Goal: Communication & Community: Answer question/provide support

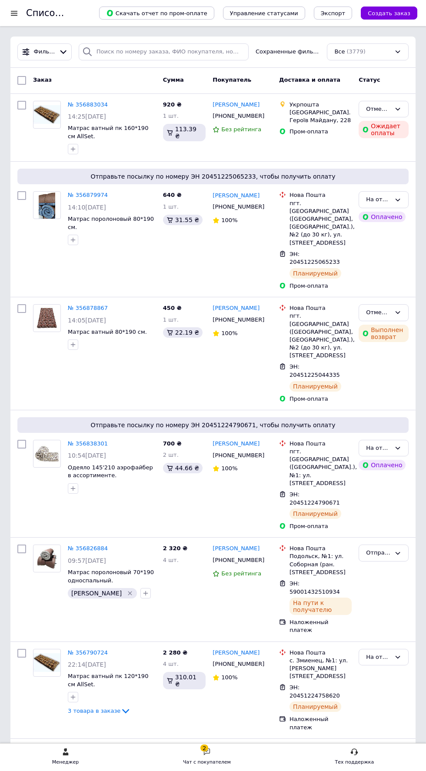
click at [210, 761] on div "Чат с покупателем" at bounding box center [207, 762] width 48 height 9
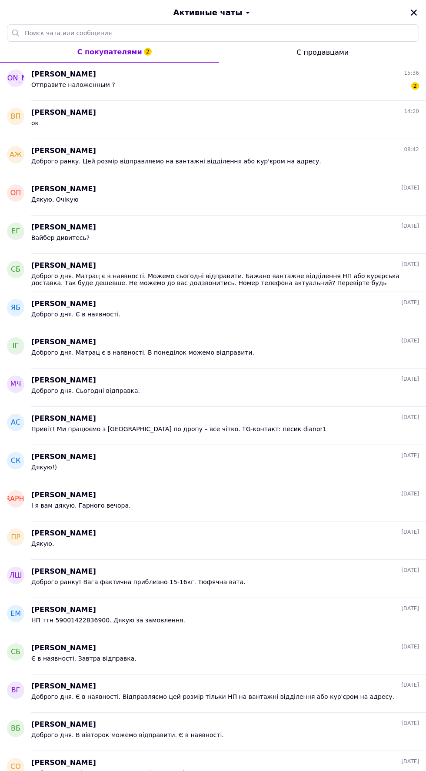
click at [88, 72] on span "Анастасия Ильина" at bounding box center [63, 75] width 65 height 10
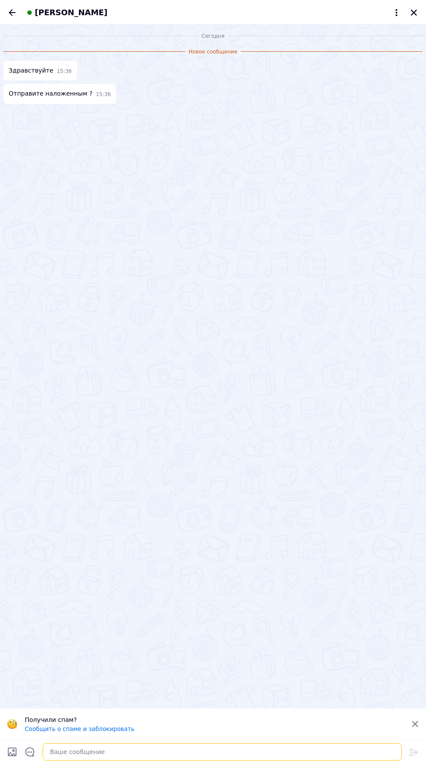
click at [123, 753] on textarea at bounding box center [222, 751] width 359 height 17
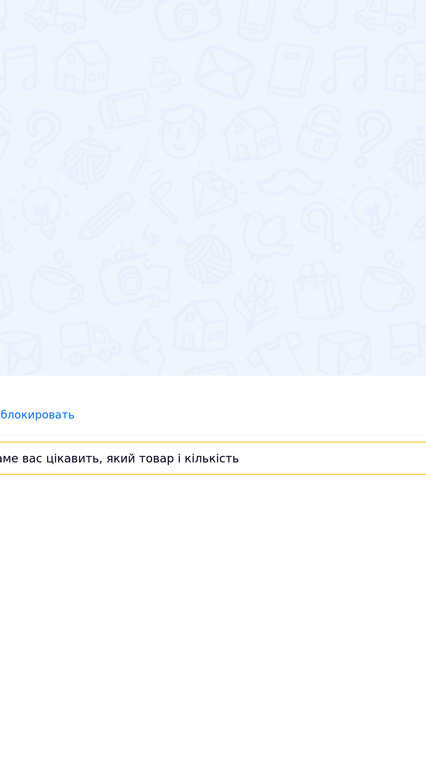
scroll to position [21, 0]
type textarea "Доброго дня. Що саме вас цікавить, який товар і кількість?"
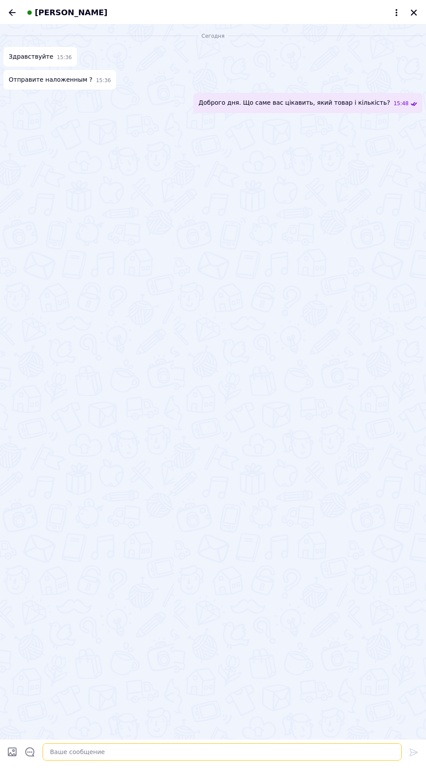
scroll to position [0, 0]
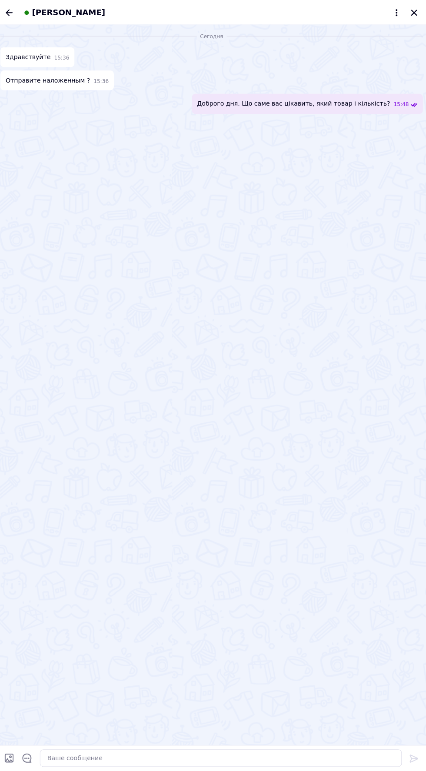
click at [16, 13] on icon "Назад" at bounding box center [12, 12] width 10 height 10
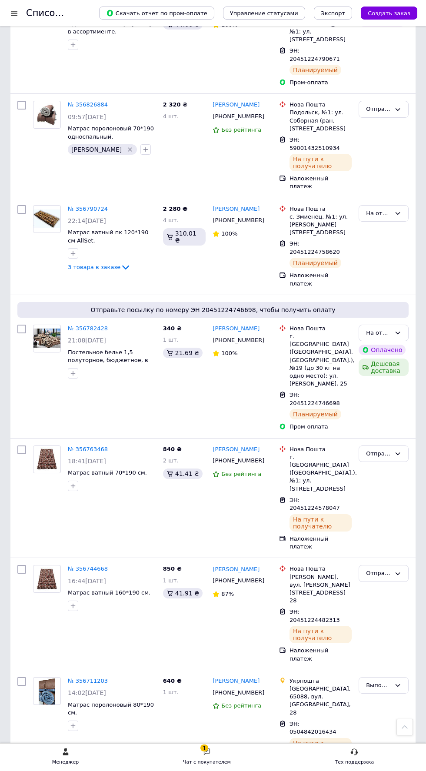
scroll to position [446, 0]
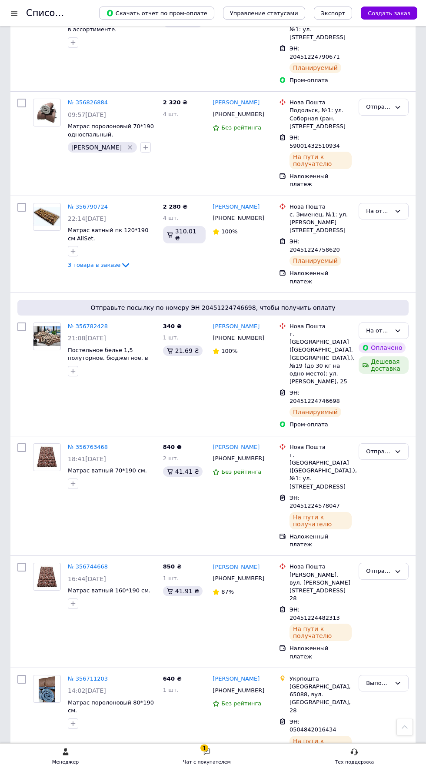
click at [205, 766] on div "Чат с покупателем" at bounding box center [207, 762] width 48 height 9
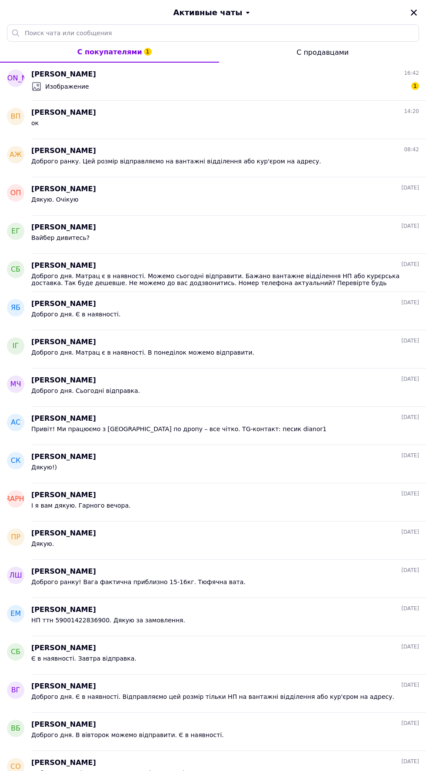
click at [174, 72] on div "[PERSON_NAME] 16:42" at bounding box center [224, 75] width 387 height 10
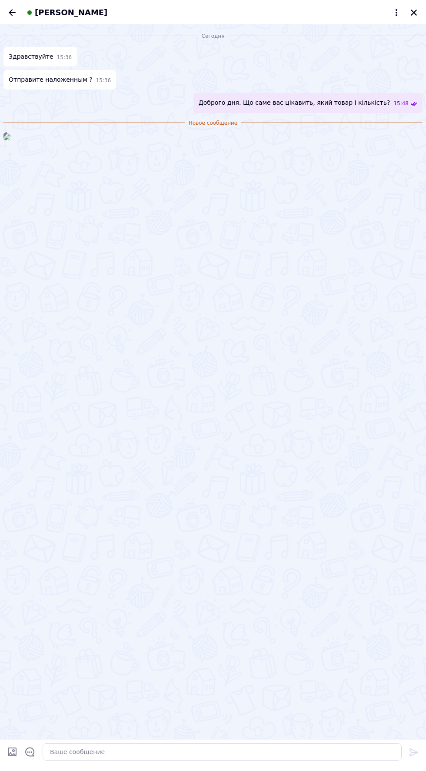
click at [10, 140] on img at bounding box center [6, 136] width 7 height 7
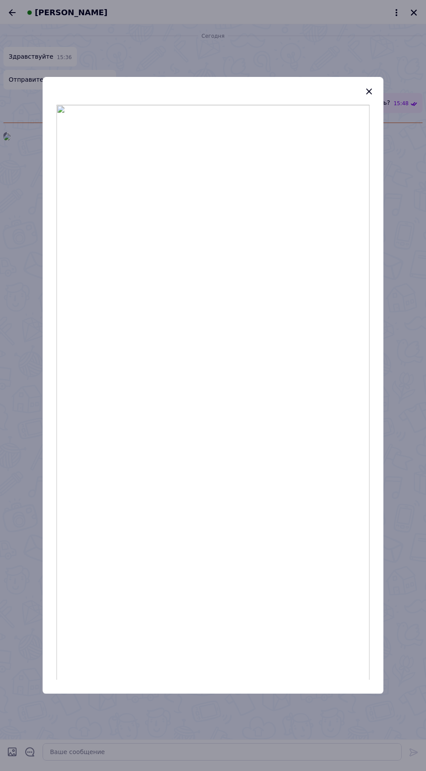
click at [366, 89] on header at bounding box center [213, 91] width 341 height 28
click at [367, 96] on icon "button" at bounding box center [369, 91] width 10 height 10
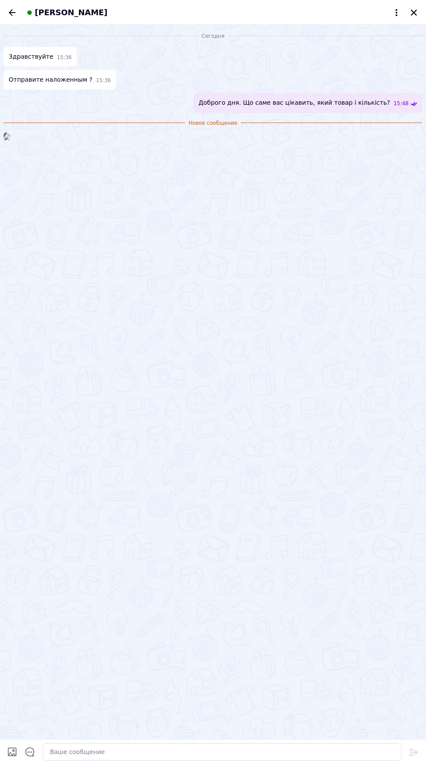
click at [414, 12] on icon "Закрыть" at bounding box center [414, 13] width 6 height 6
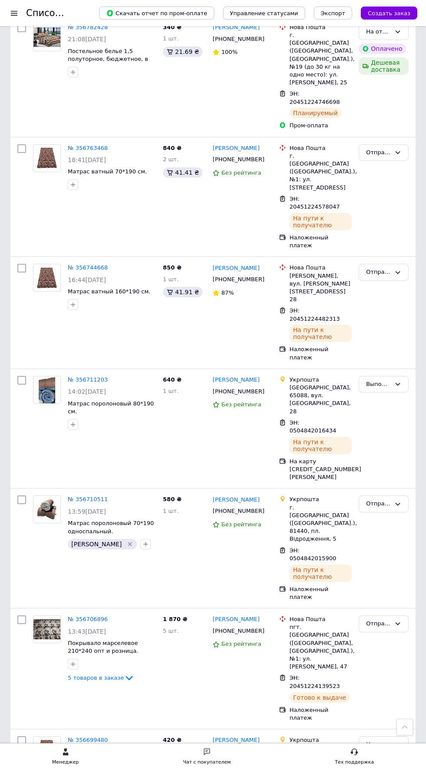
scroll to position [748, 0]
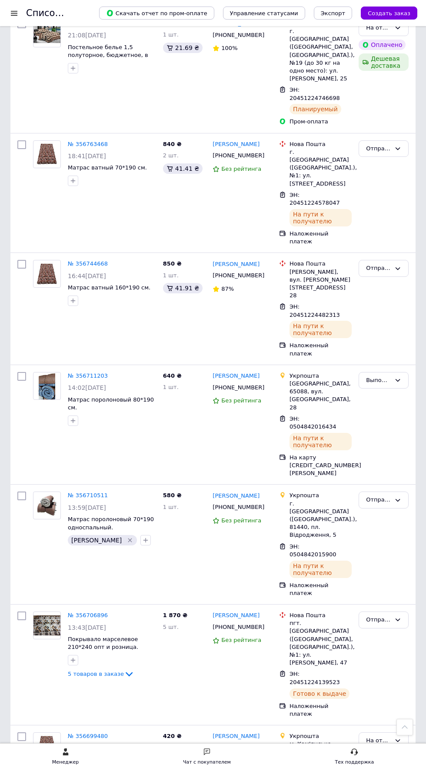
click at [80, 732] on link "№ 356699480" at bounding box center [88, 735] width 40 height 7
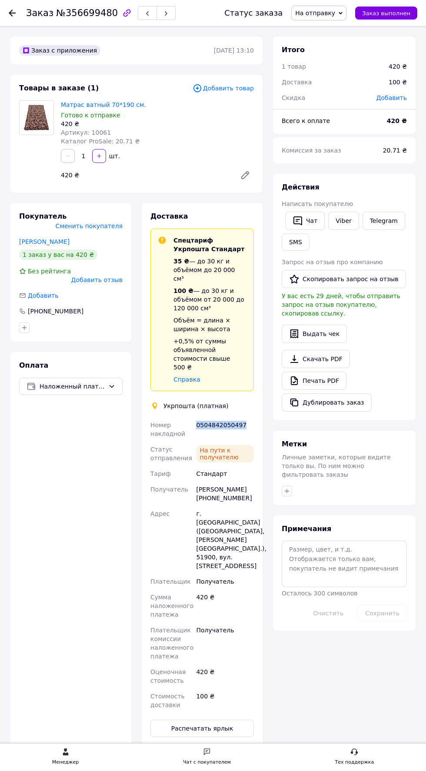
copy div "0504842050497"
click at [292, 245] on button "SMS" at bounding box center [295, 241] width 28 height 17
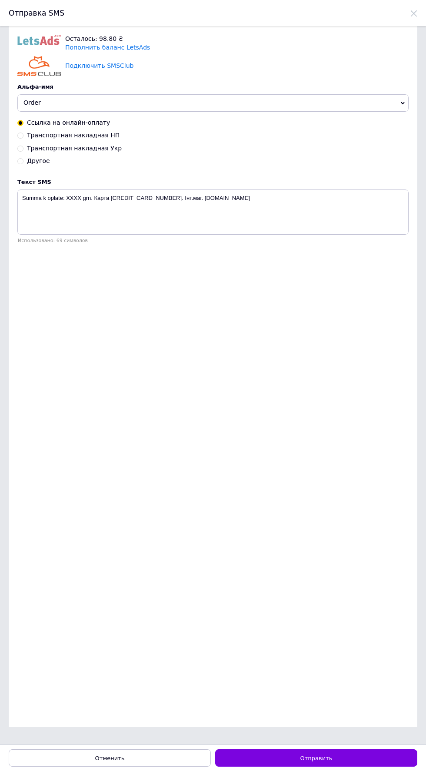
click at [86, 151] on span "Транспортная накладная Укр" at bounding box center [74, 148] width 95 height 7
click at [23, 151] on input "Транспортная накладная Укр" at bounding box center [20, 148] width 6 height 6
radio input "true"
radio input "false"
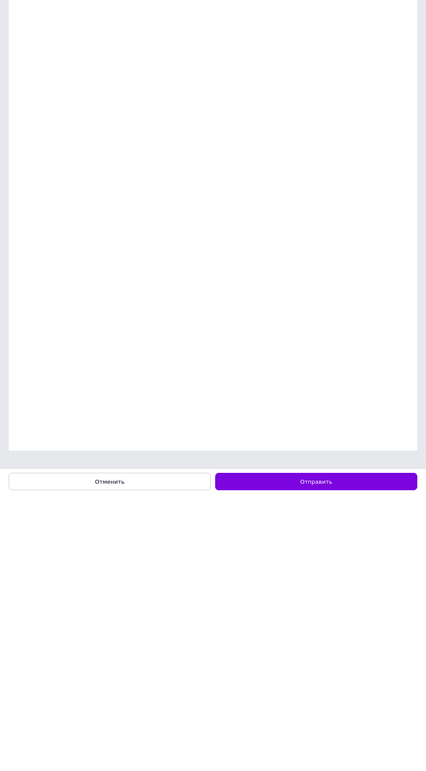
type textarea "Укрпошта 0504842050497. Дякую! Інт.маг. [DOMAIN_NAME]"
click at [334, 759] on button "Отправить" at bounding box center [316, 757] width 202 height 17
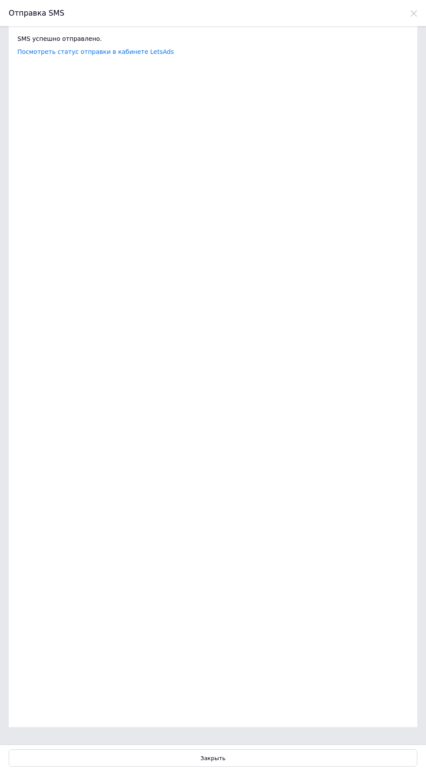
click at [245, 759] on div "Закрыть" at bounding box center [213, 757] width 408 height 17
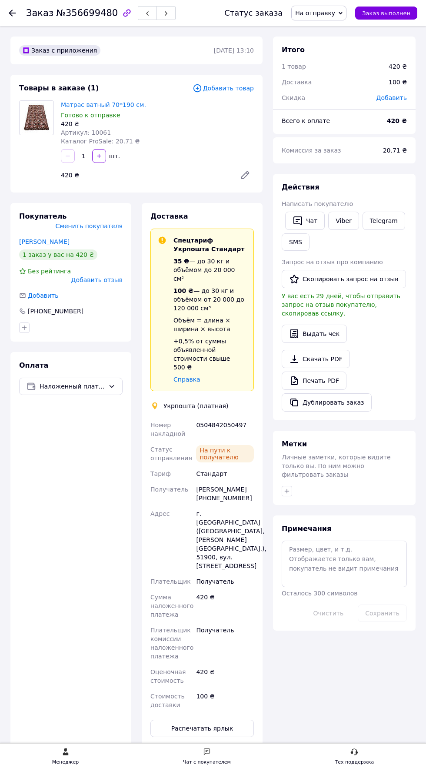
click at [320, 13] on span "На отправку" at bounding box center [315, 13] width 40 height 7
click at [339, 96] on li "Отправлен Укрпочтой" at bounding box center [338, 96] width 95 height 13
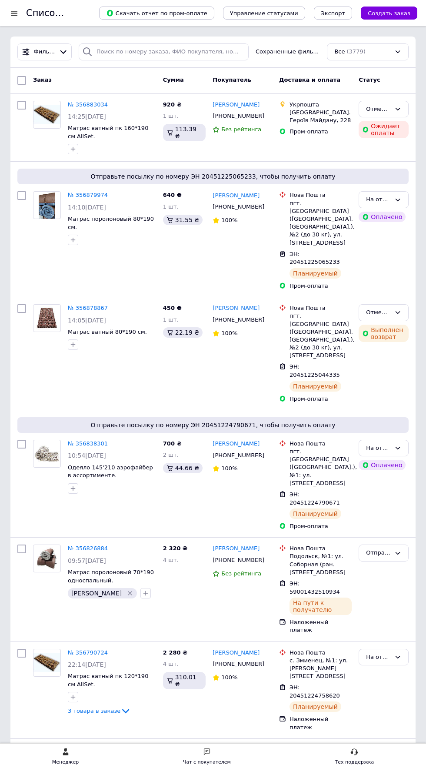
click at [220, 759] on div "Чат с покупателем" at bounding box center [207, 762] width 48 height 9
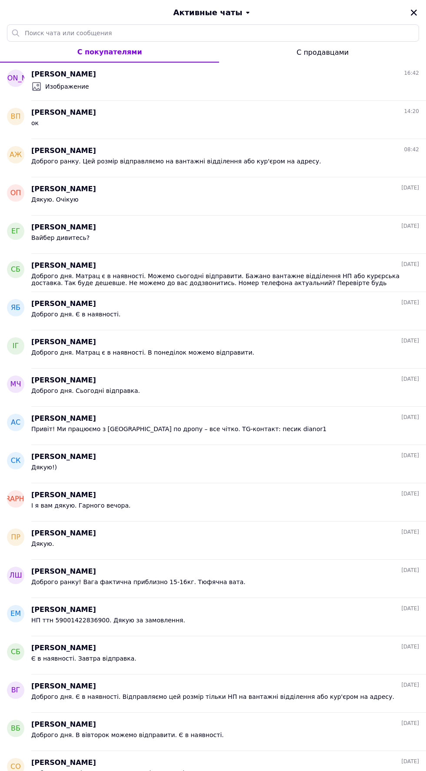
click at [91, 76] on span "[PERSON_NAME]" at bounding box center [63, 75] width 65 height 10
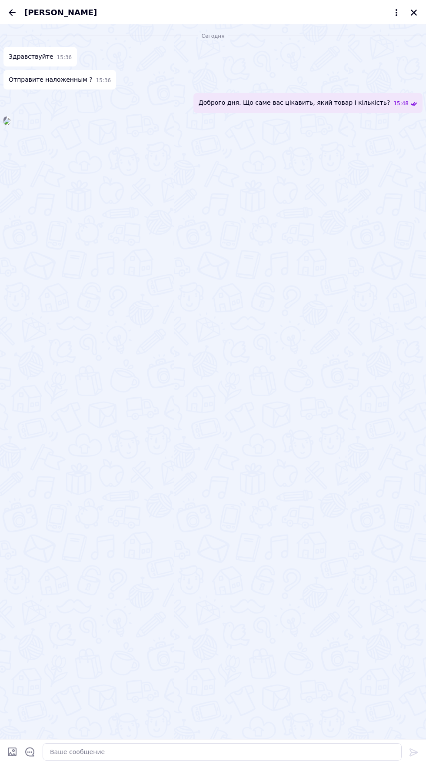
click at [12, 752] on input "Загрузить файлы" at bounding box center [12, 751] width 10 height 10
